Goal: Task Accomplishment & Management: Use online tool/utility

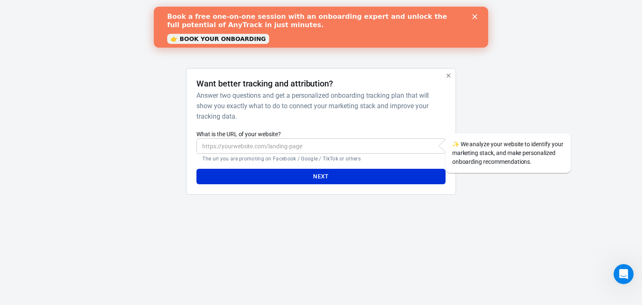
click at [307, 146] on input "What is the URL of your website?" at bounding box center [320, 145] width 249 height 15
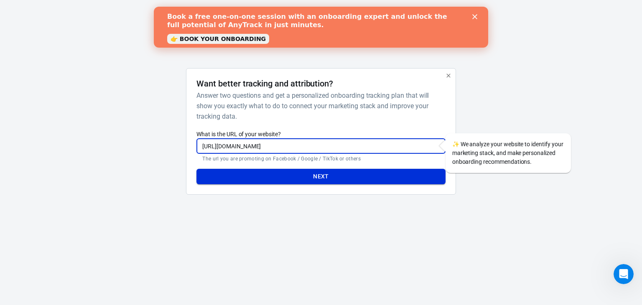
type input "https://aisoloops.com"
click at [304, 176] on button "Next" at bounding box center [320, 176] width 249 height 15
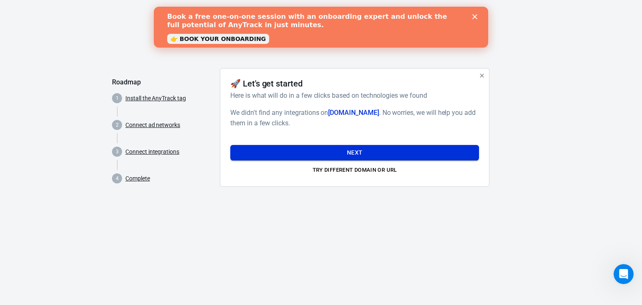
click at [340, 154] on button "Next" at bounding box center [354, 152] width 249 height 15
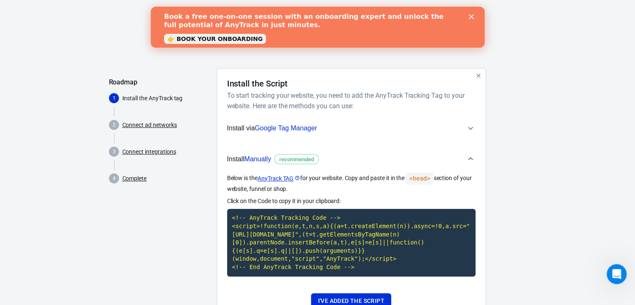
scroll to position [34, 0]
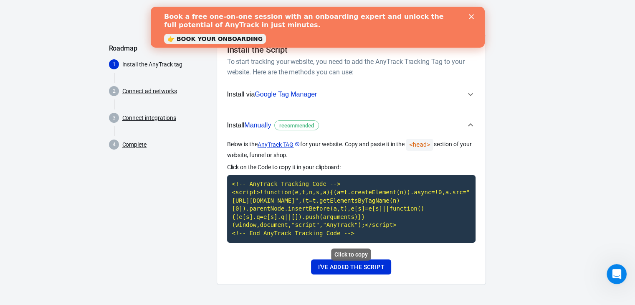
click at [340, 229] on code "<!-- AnyTrack Tracking Code --> <script>!function(e,t,n,s,a){(a=t.createElement…" at bounding box center [351, 208] width 249 height 67
click at [361, 266] on button "I've added the script" at bounding box center [351, 266] width 80 height 15
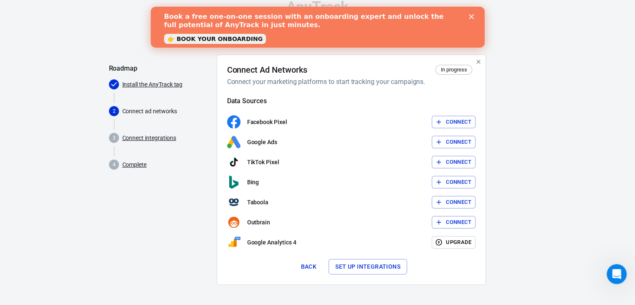
scroll to position [13, 0]
click at [453, 121] on button "Connect" at bounding box center [454, 122] width 44 height 13
click at [452, 121] on div "Facebook Pixel Connect" at bounding box center [351, 122] width 249 height 13
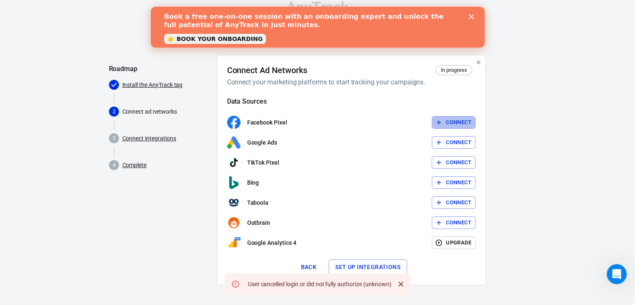
click at [451, 122] on button "Connect" at bounding box center [454, 122] width 44 height 13
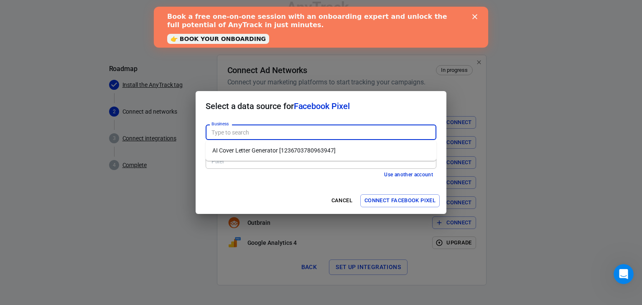
click at [261, 127] on input "Business" at bounding box center [320, 132] width 224 height 10
click at [272, 150] on li "AI Cover Letter Generator [1236703780963947]" at bounding box center [321, 151] width 231 height 14
type input "AI Cover Letter Generator [1236703780963947]"
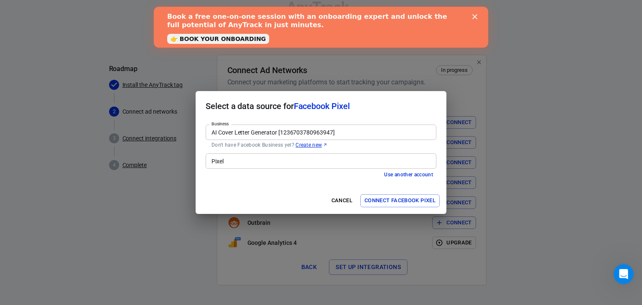
click at [257, 160] on input "Pixel" at bounding box center [320, 161] width 224 height 10
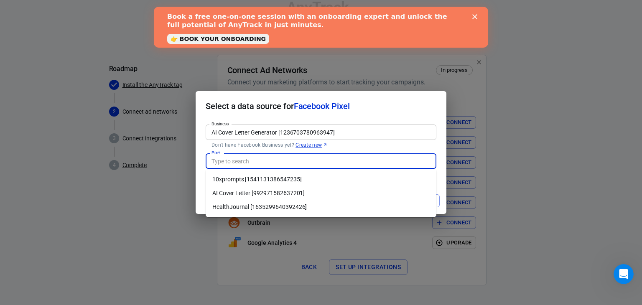
click at [254, 179] on li "10xprompts [1541131386547235]" at bounding box center [321, 180] width 231 height 14
type input "10xprompts [1541131386547235]"
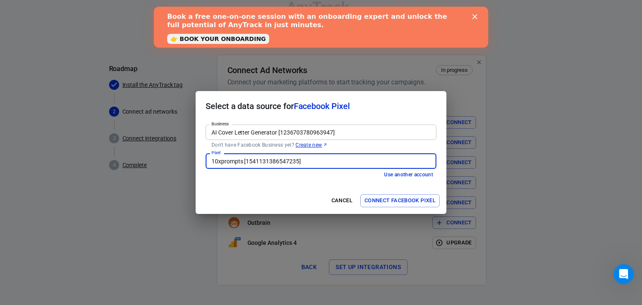
click at [388, 200] on button "Connect Facebook Pixel" at bounding box center [399, 200] width 79 height 13
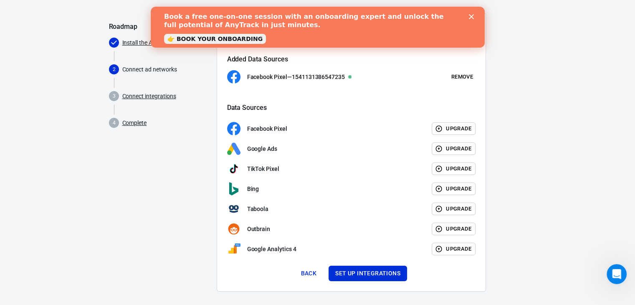
scroll to position [62, 0]
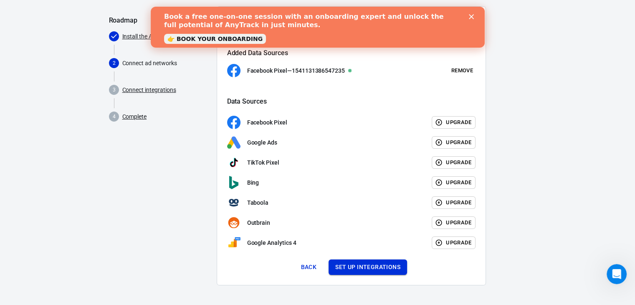
click at [369, 266] on button "Set up integrations" at bounding box center [368, 266] width 79 height 15
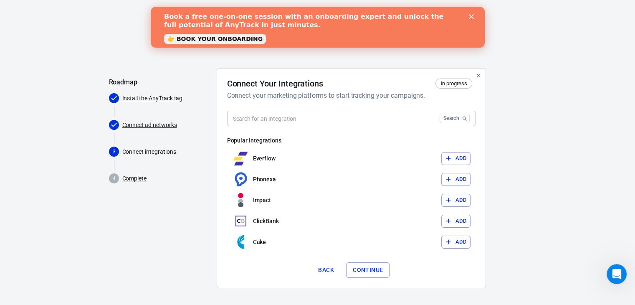
click at [385, 111] on input "text" at bounding box center [331, 118] width 209 height 15
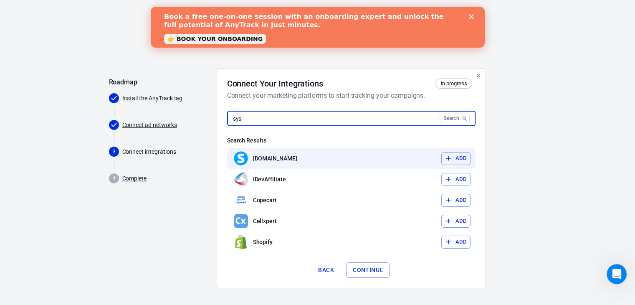
type input "sys"
click at [458, 160] on button "Add" at bounding box center [456, 158] width 29 height 13
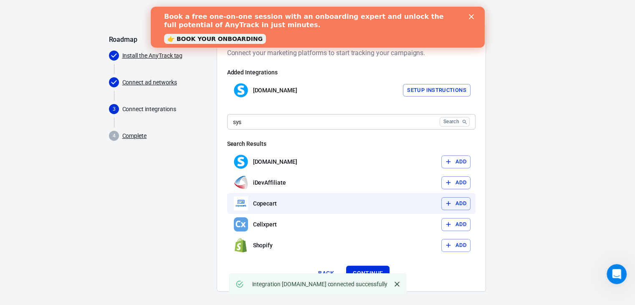
scroll to position [49, 0]
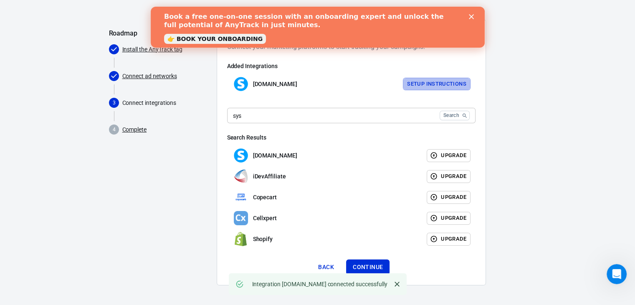
click at [441, 83] on button "Setup Instructions" at bounding box center [437, 84] width 68 height 13
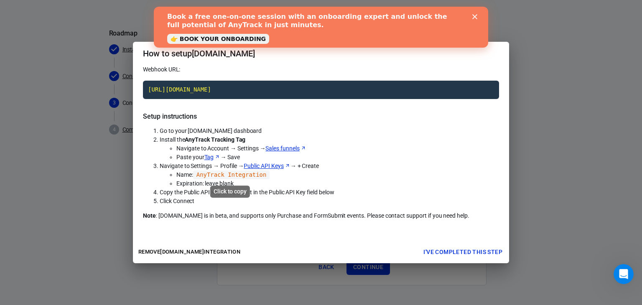
click at [236, 175] on code "AnyTrack Integration" at bounding box center [231, 174] width 77 height 9
click at [270, 90] on code "https://t1.anytrack.io/YQDf6Ddj/collect/systemeio-aisoloopscom" at bounding box center [321, 90] width 356 height 18
click at [293, 193] on span "Copy the Public API Key and paste it in the Public API Key field below" at bounding box center [247, 192] width 175 height 7
click at [183, 229] on div "Webhook URL: https://t1.anytrack.io/YQDf6Ddj/collect/systemeio-aisoloopscom Set…" at bounding box center [321, 149] width 356 height 168
drag, startPoint x: 184, startPoint y: 230, endPoint x: 190, endPoint y: 231, distance: 5.9
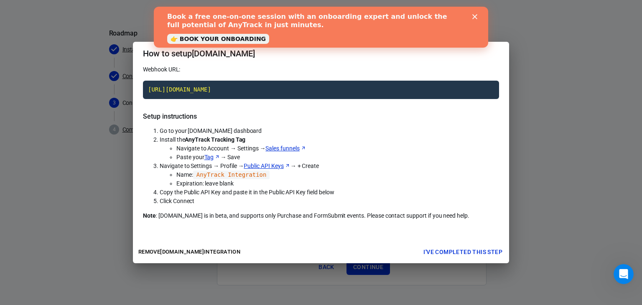
click at [184, 230] on div "Webhook URL: https://t1.anytrack.io/YQDf6Ddj/collect/systemeio-aisoloopscom Set…" at bounding box center [321, 149] width 356 height 168
click at [370, 241] on div "Remove Systeme.io integration I've completed this step" at bounding box center [321, 252] width 376 height 22
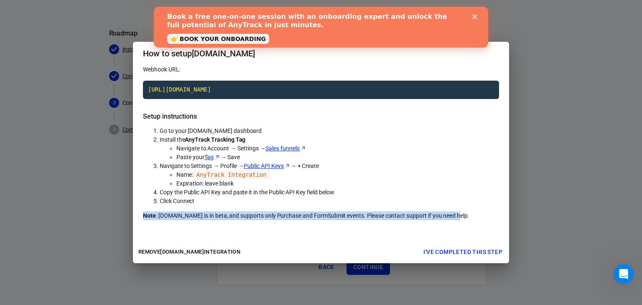
click at [370, 241] on div "Remove Systeme.io integration I've completed this step" at bounding box center [321, 252] width 376 height 22
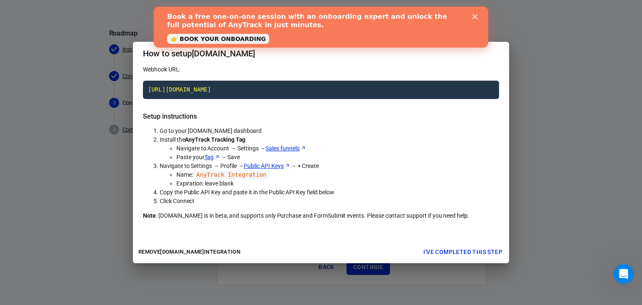
click at [449, 251] on button "I've completed this step" at bounding box center [463, 251] width 86 height 15
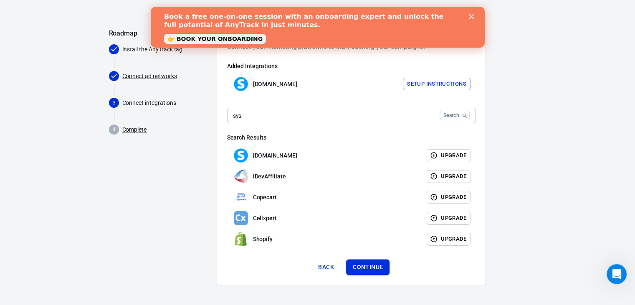
click at [373, 266] on button "Continue" at bounding box center [367, 266] width 43 height 15
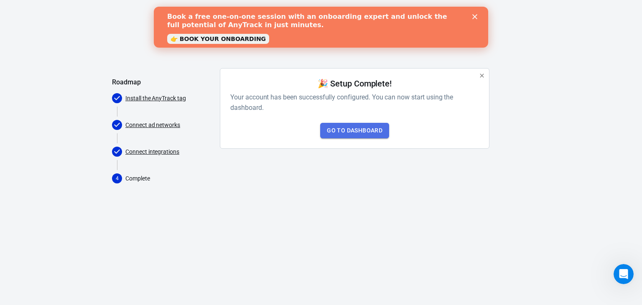
click at [356, 127] on link "Go to Dashboard" at bounding box center [354, 130] width 69 height 15
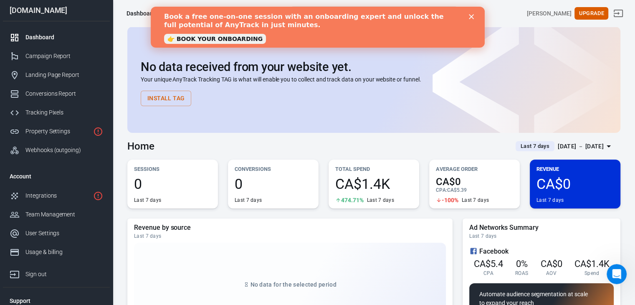
click at [472, 17] on polygon "Close" at bounding box center [471, 16] width 5 height 5
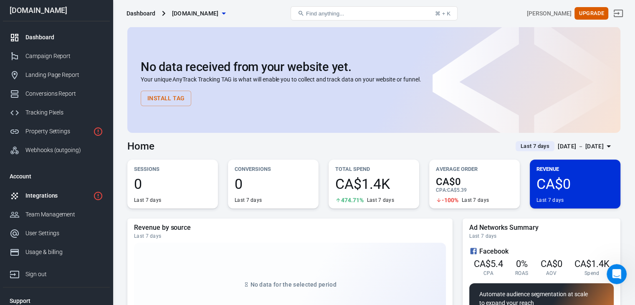
click at [60, 195] on div "Integrations" at bounding box center [57, 195] width 64 height 9
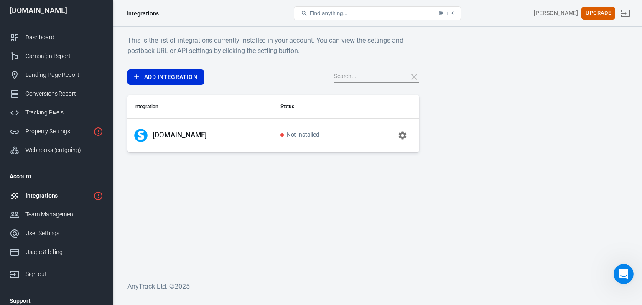
click at [403, 133] on icon "button" at bounding box center [402, 135] width 8 height 8
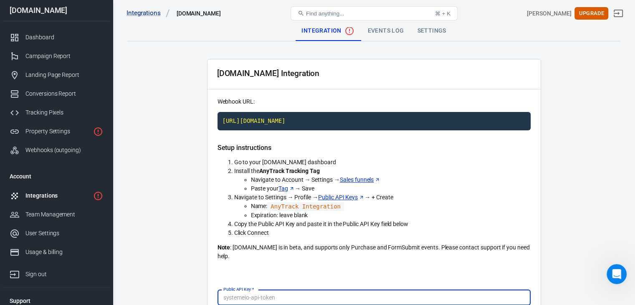
scroll to position [83, 0]
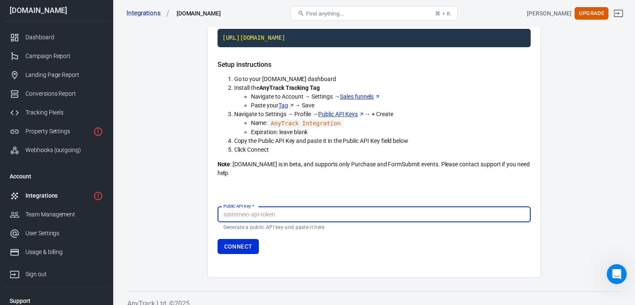
click at [262, 207] on input "Public API Key   *" at bounding box center [374, 214] width 313 height 15
type input "9dvthcgwyywo4x1nrde27p62va902adh3l549lnl3v9zpzsf0covfc466ndek6nk"
click at [242, 239] on button "Connect" at bounding box center [239, 246] width 42 height 15
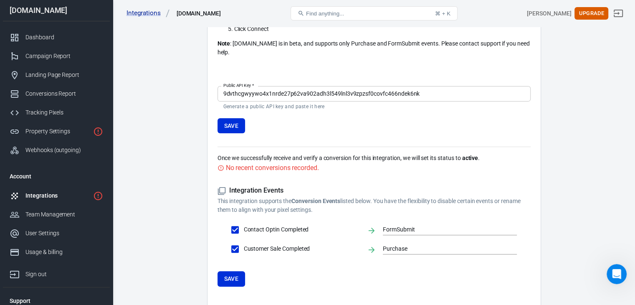
scroll to position [208, 0]
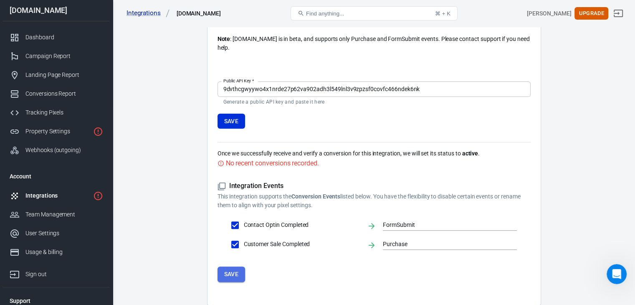
click at [237, 266] on button "Save" at bounding box center [232, 273] width 28 height 15
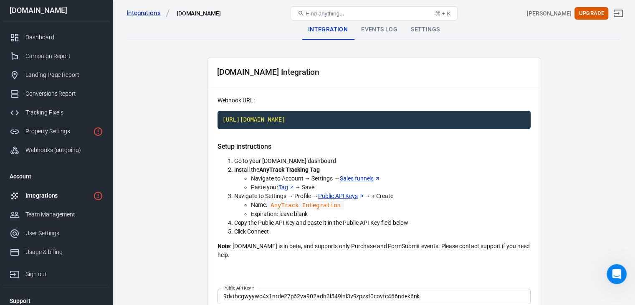
scroll to position [0, 0]
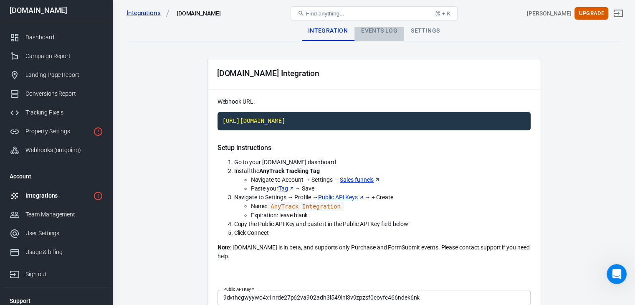
click at [376, 32] on div "Events Log" at bounding box center [380, 31] width 50 height 20
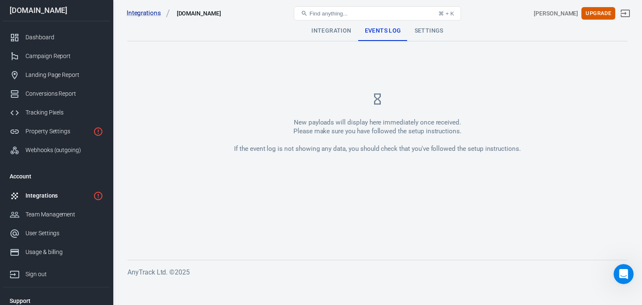
click at [428, 32] on div "Settings" at bounding box center [429, 31] width 42 height 20
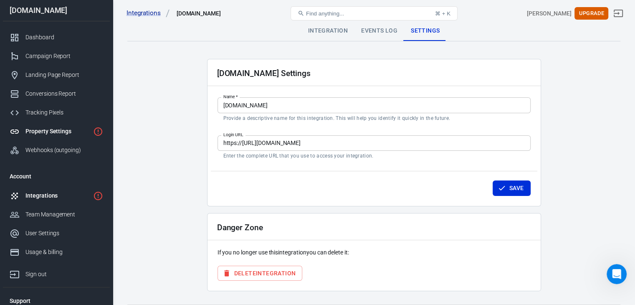
click at [72, 134] on div "Property Settings" at bounding box center [57, 131] width 64 height 9
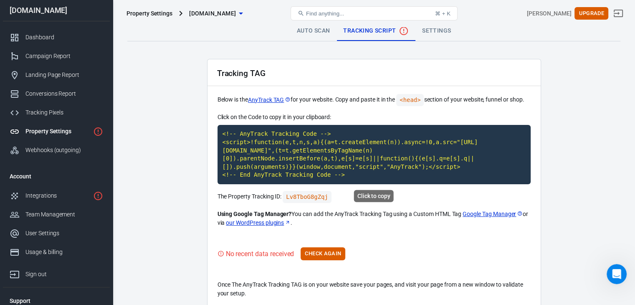
click at [337, 162] on code "<!-- AnyTrack Tracking Code --> <script>!function(e,t,n,s,a){(a=t.createElement…" at bounding box center [374, 154] width 313 height 59
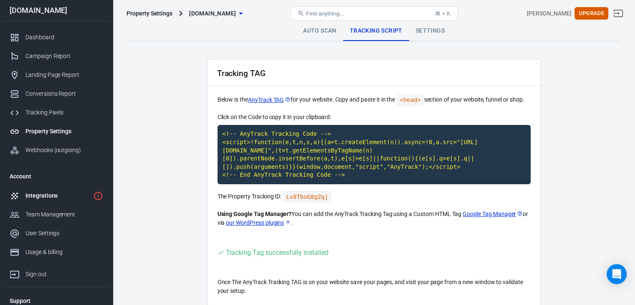
click at [41, 195] on div "Integrations" at bounding box center [57, 195] width 64 height 9
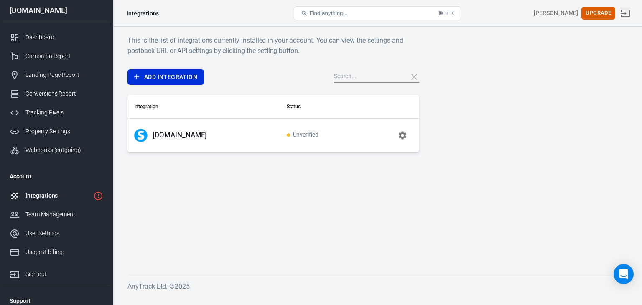
click at [404, 137] on icon "button" at bounding box center [402, 135] width 10 height 10
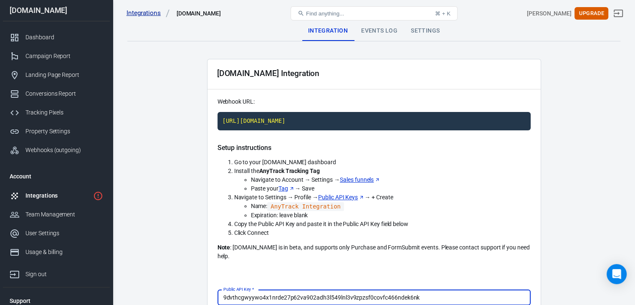
click at [147, 10] on link "Integrations" at bounding box center [148, 13] width 43 height 9
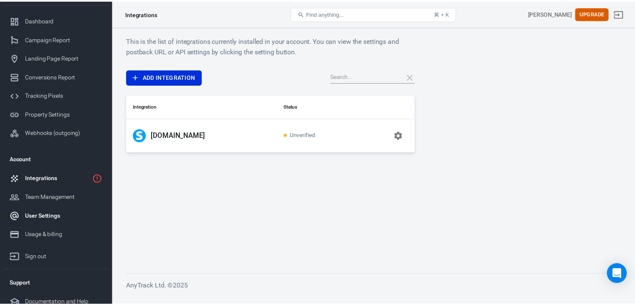
scroll to position [25, 0]
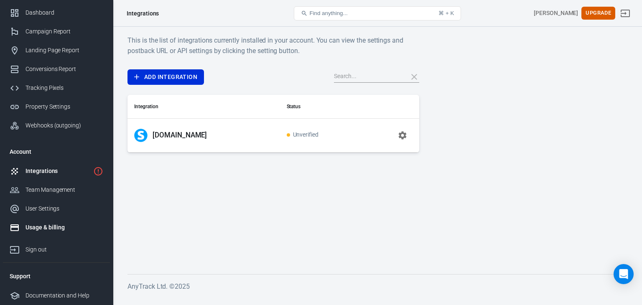
click at [55, 225] on div "Usage & billing" at bounding box center [64, 227] width 78 height 9
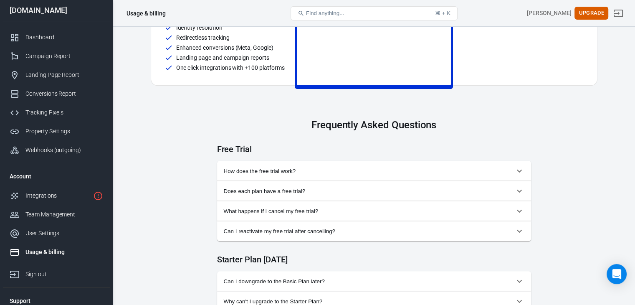
scroll to position [292, 0]
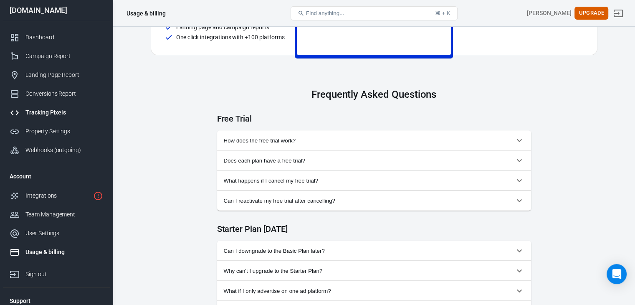
click at [48, 112] on div "Tracking Pixels" at bounding box center [64, 112] width 78 height 9
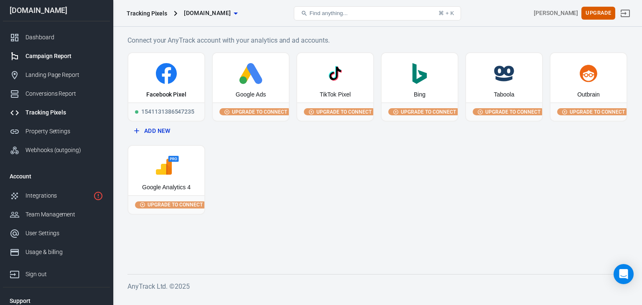
click at [55, 56] on div "Campaign Report" at bounding box center [64, 56] width 78 height 9
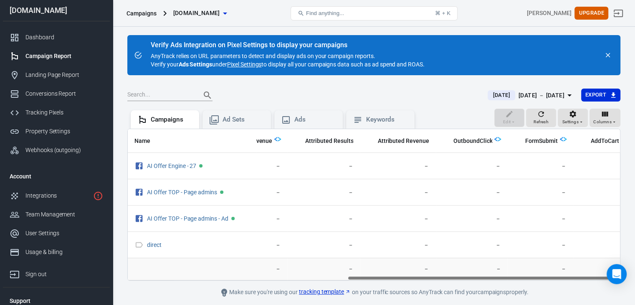
scroll to position [0, 414]
drag, startPoint x: 200, startPoint y: 277, endPoint x: 459, endPoint y: 282, distance: 258.6
click at [459, 282] on main "Verify Ads Integration on Pixel Settings to display your campaigns AnyTrack rel…" at bounding box center [373, 166] width 493 height 262
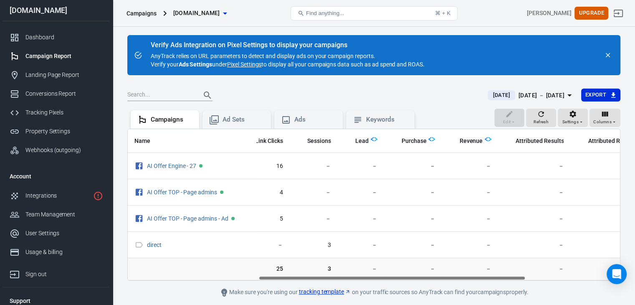
scroll to position [0, 173]
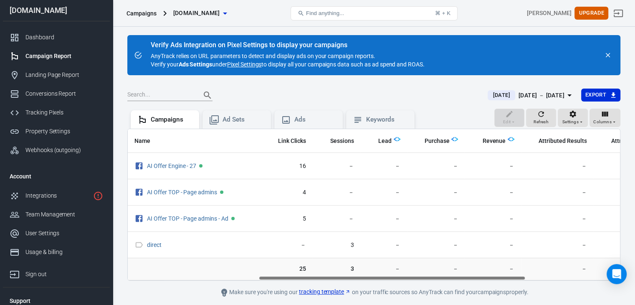
drag, startPoint x: 433, startPoint y: 277, endPoint x: 301, endPoint y: 277, distance: 132.0
click at [302, 279] on div "Name Amount Spent ROAS Impressions Link Clicks Sessions Lead Purchase Revenue A…" at bounding box center [374, 204] width 492 height 151
click at [303, 121] on div "Ads" at bounding box center [315, 119] width 42 height 9
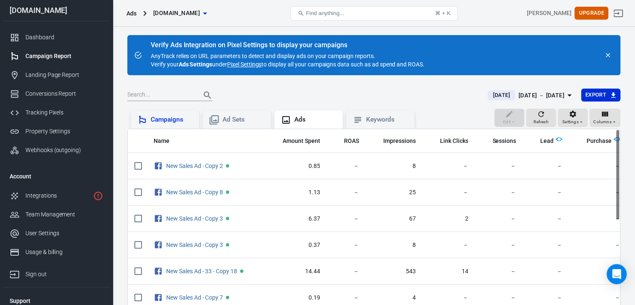
click at [170, 119] on div "Campaigns" at bounding box center [172, 119] width 42 height 9
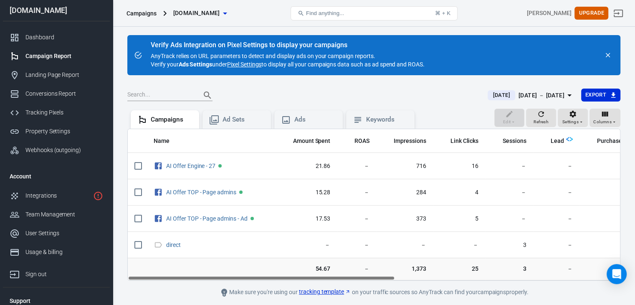
click at [249, 64] on link "Pixel Settings" at bounding box center [244, 64] width 34 height 8
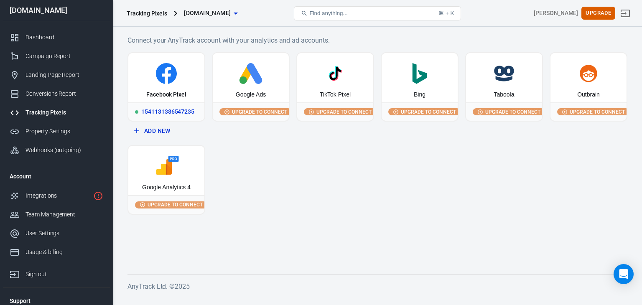
click at [173, 78] on icon at bounding box center [166, 73] width 21 height 21
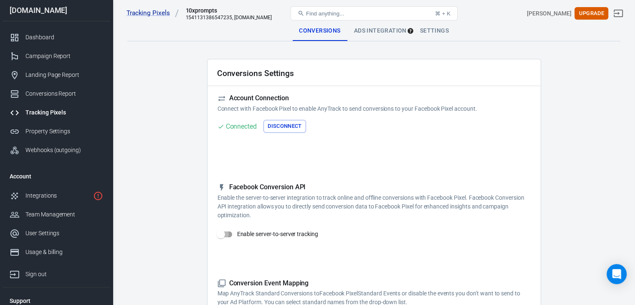
click at [230, 233] on input "Enable server-to-server tracking" at bounding box center [221, 234] width 48 height 16
checkbox input "false"
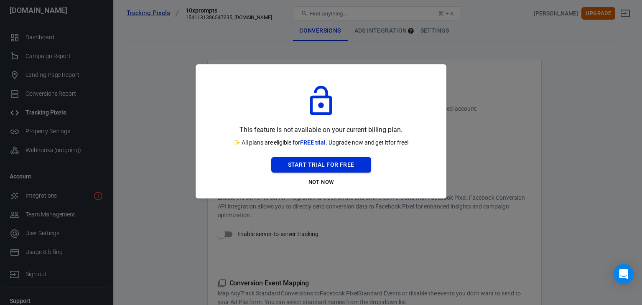
click at [309, 168] on button "Start Trial For Free" at bounding box center [321, 164] width 100 height 15
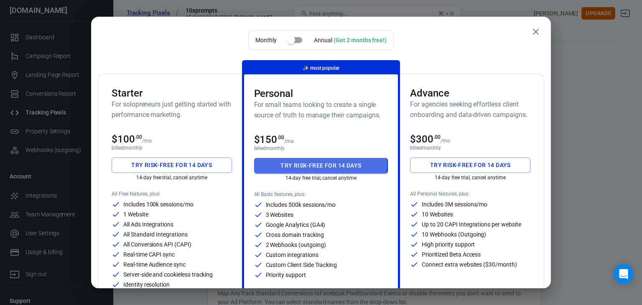
click at [308, 163] on button "Try risk-free for 14 days" at bounding box center [321, 165] width 134 height 15
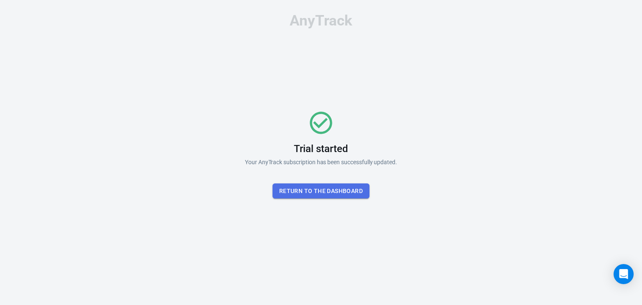
click at [292, 189] on button "Return To the dashboard" at bounding box center [320, 190] width 97 height 15
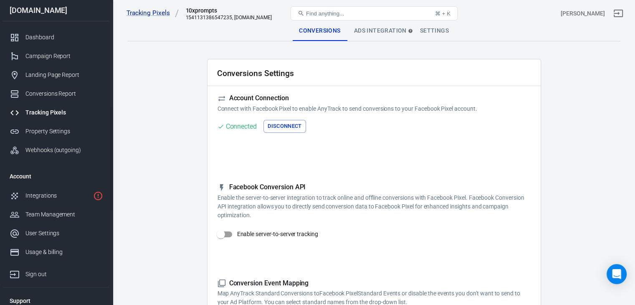
click at [229, 233] on input "Enable server-to-server tracking" at bounding box center [221, 234] width 48 height 16
checkbox input "true"
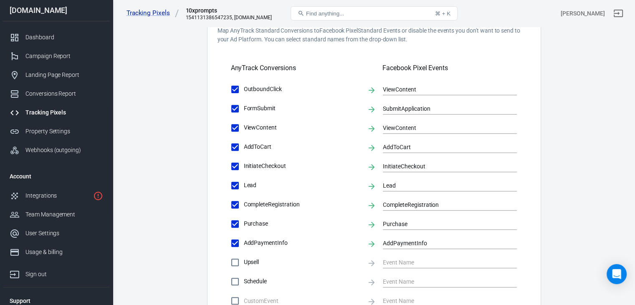
scroll to position [461, 0]
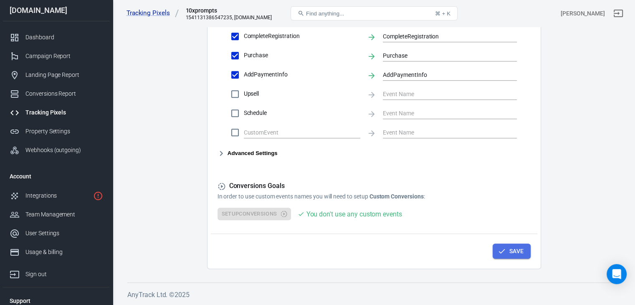
click at [508, 247] on button "Save" at bounding box center [512, 251] width 38 height 15
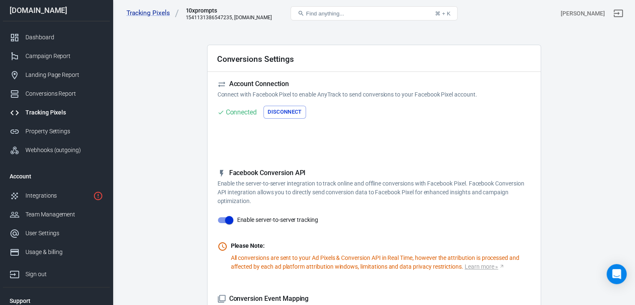
scroll to position [0, 0]
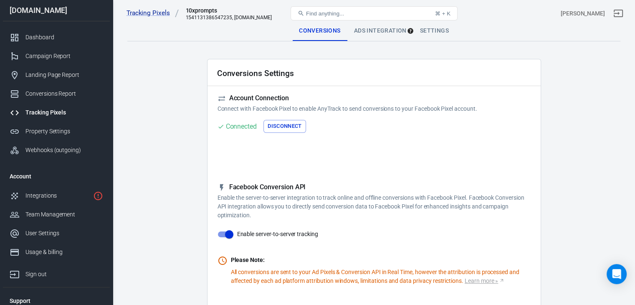
click at [370, 28] on div "Ads Integration" at bounding box center [381, 31] width 66 height 20
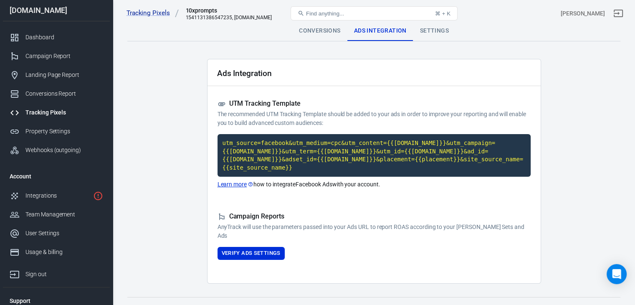
click at [426, 33] on div "Settings" at bounding box center [435, 31] width 42 height 20
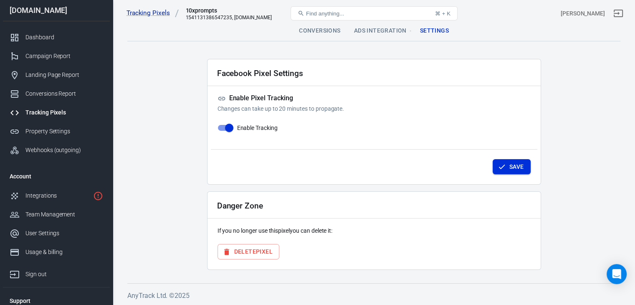
click at [508, 168] on button "Save" at bounding box center [512, 166] width 38 height 15
click at [325, 30] on div "Conversions" at bounding box center [319, 31] width 55 height 20
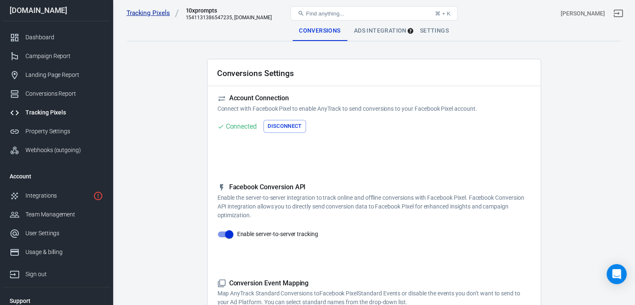
click at [154, 12] on link "Tracking Pixels" at bounding box center [153, 13] width 53 height 9
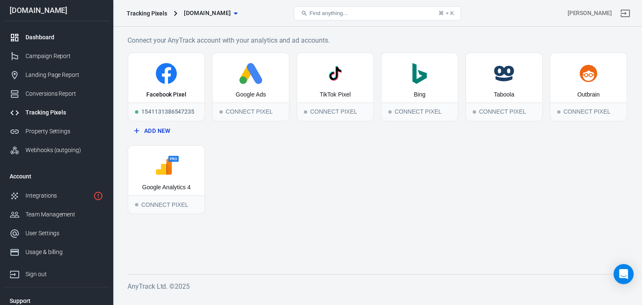
click at [59, 37] on div "Dashboard" at bounding box center [64, 37] width 78 height 9
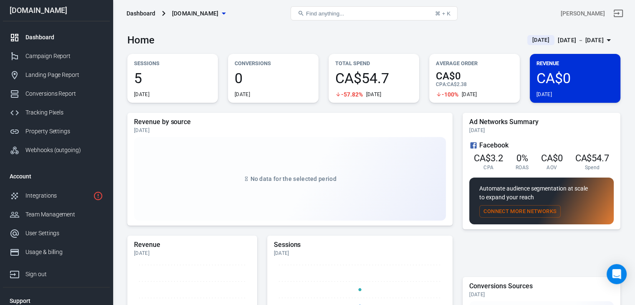
click at [150, 81] on span "5" at bounding box center [172, 78] width 77 height 14
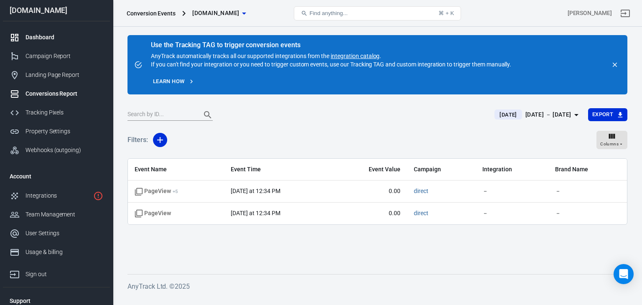
click at [37, 37] on div "Dashboard" at bounding box center [64, 37] width 78 height 9
